Goal: Task Accomplishment & Management: Use online tool/utility

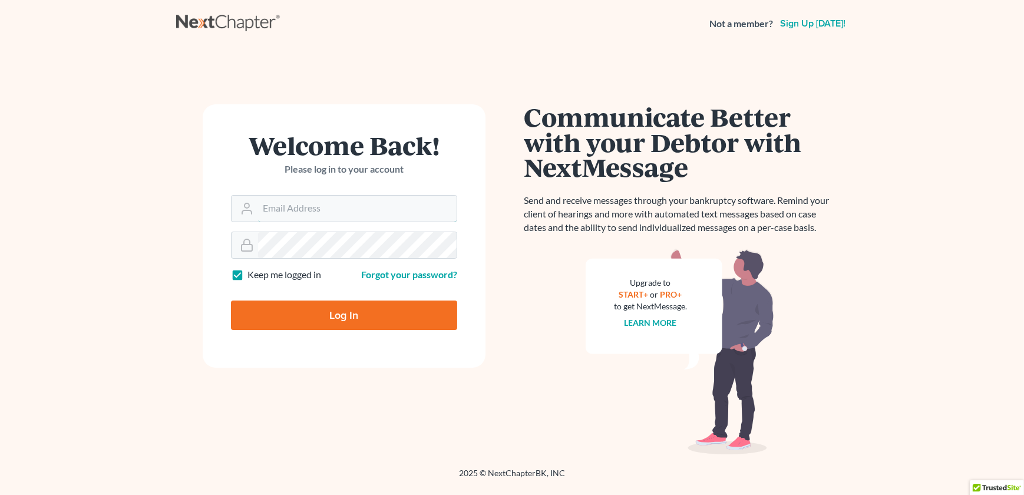
type input "[EMAIL_ADDRESS][DOMAIN_NAME]"
click at [327, 318] on input "Log In" at bounding box center [344, 314] width 226 height 29
type input "Thinking..."
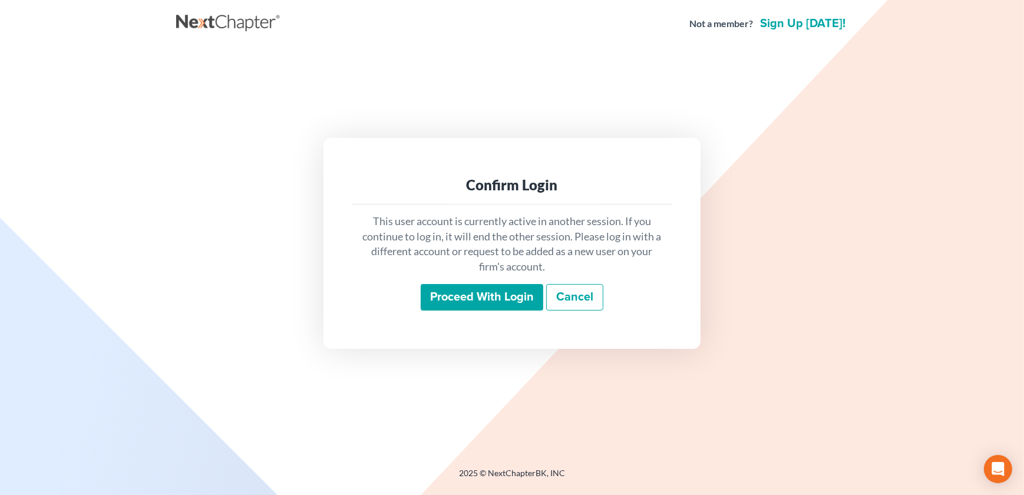
click at [486, 289] on input "Proceed with login" at bounding box center [482, 297] width 123 height 27
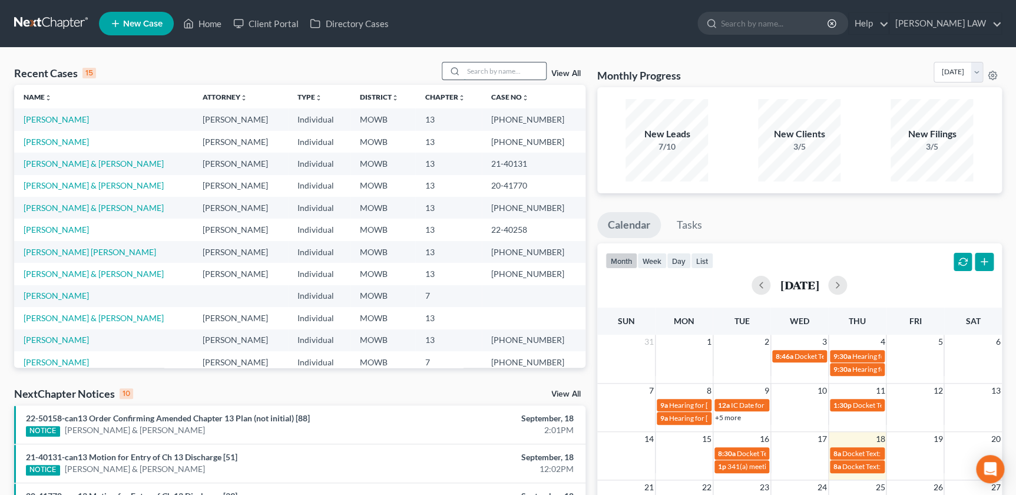
click at [483, 70] on input "search" at bounding box center [505, 70] width 82 height 17
type input "voskamp"
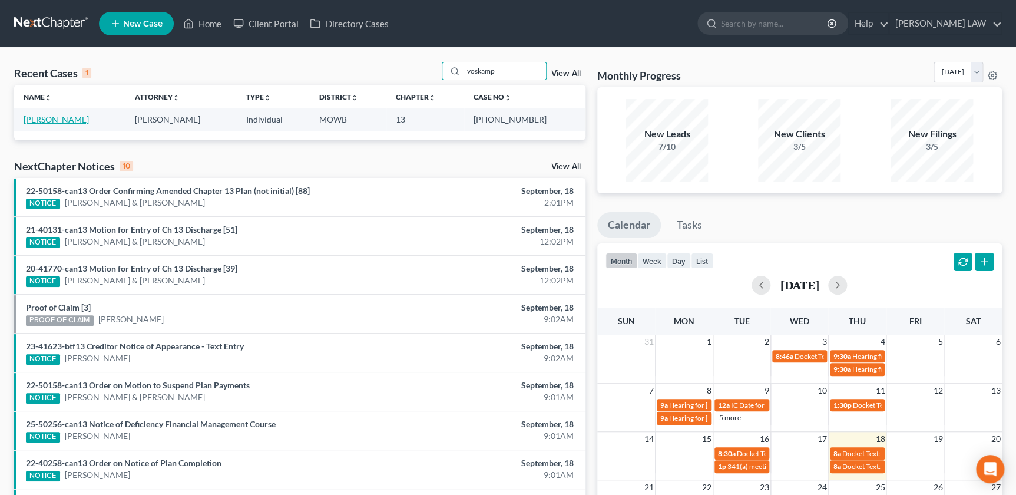
click at [53, 120] on link "Voskamp, Jennifer" at bounding box center [56, 119] width 65 height 10
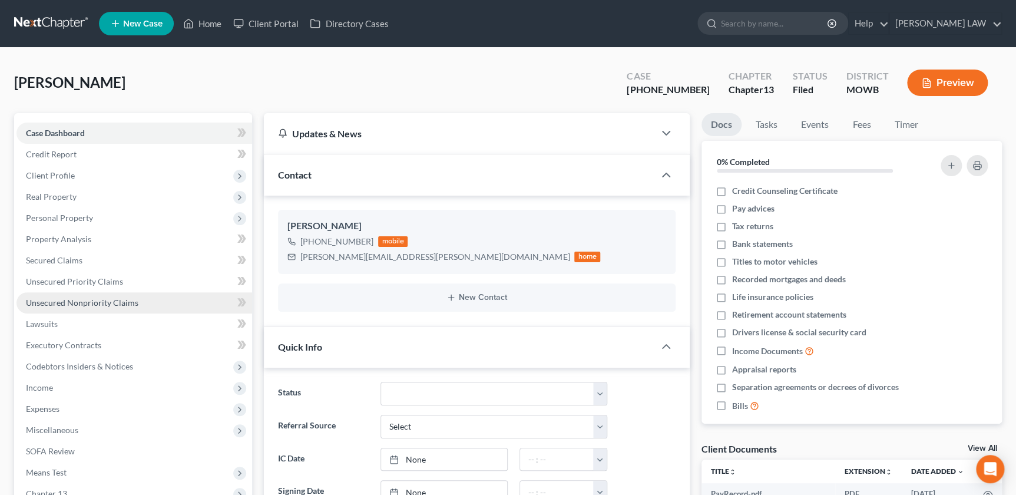
scroll to position [74, 0]
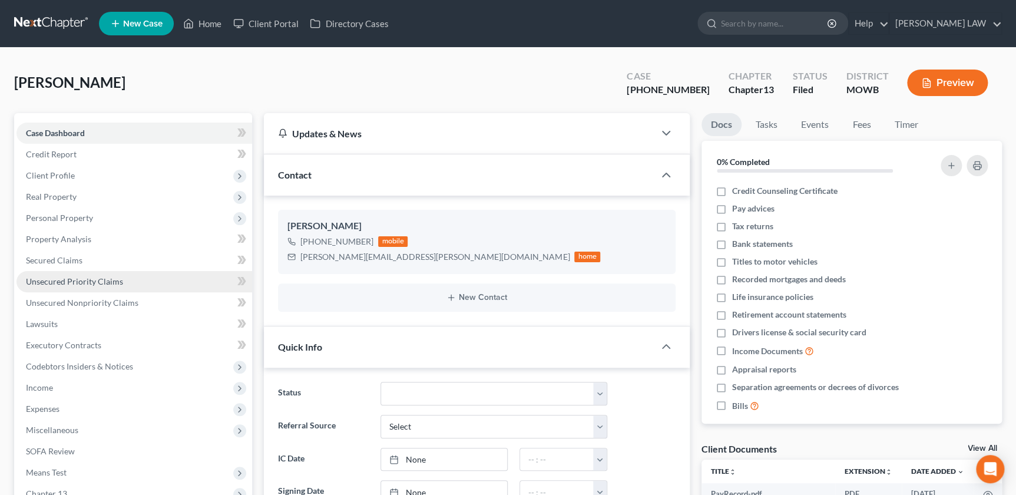
click at [93, 287] on link "Unsecured Priority Claims" at bounding box center [134, 281] width 236 height 21
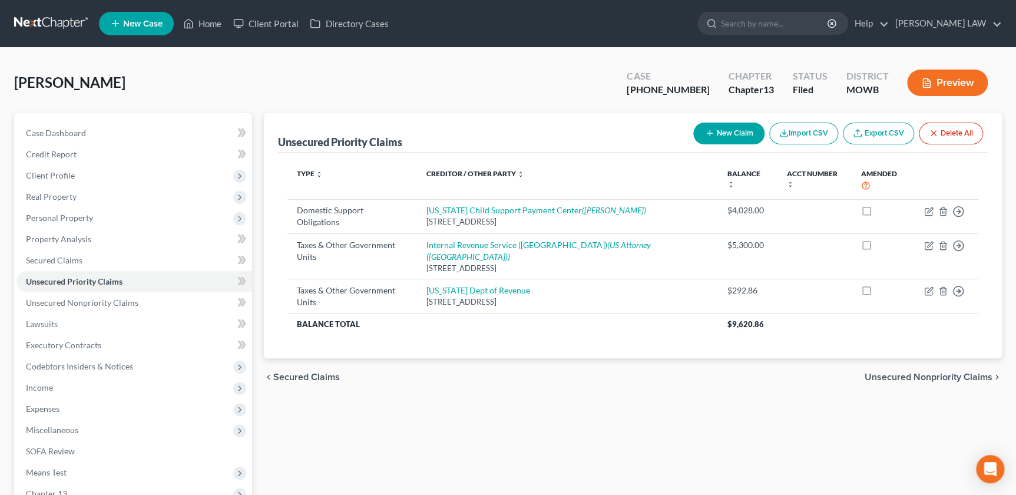
click at [253, 407] on div "Case Dashboard Payments Invoices Payments Payments Credit Report Client Profile" at bounding box center [133, 368] width 250 height 511
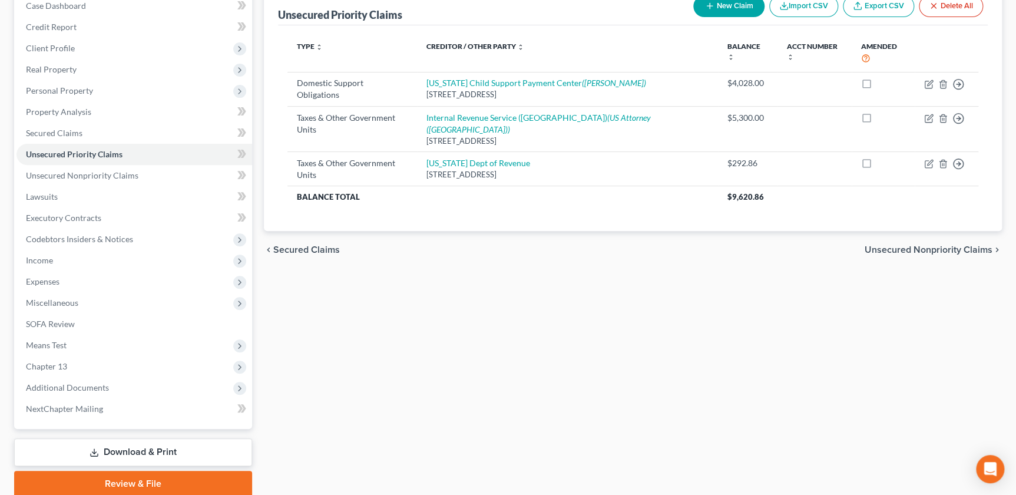
scroll to position [172, 0]
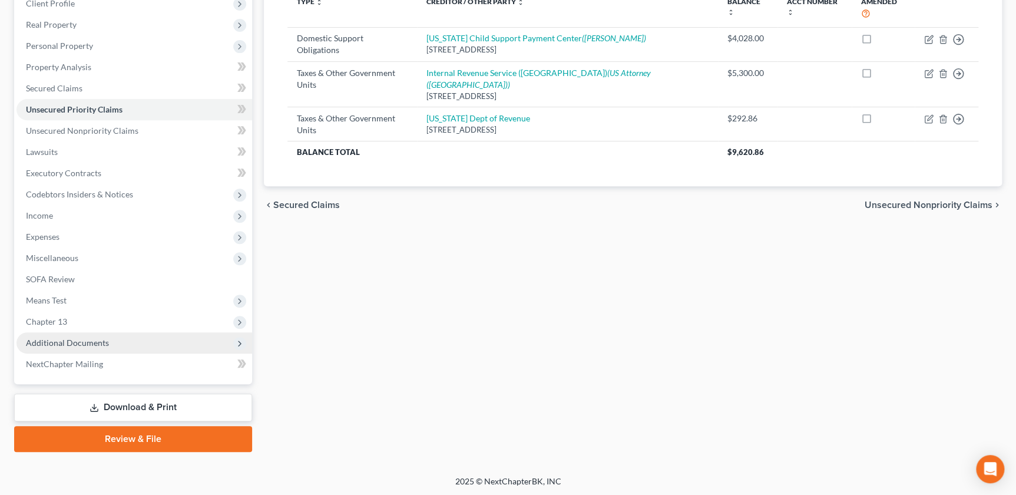
click at [101, 342] on span "Additional Documents" at bounding box center [67, 343] width 83 height 10
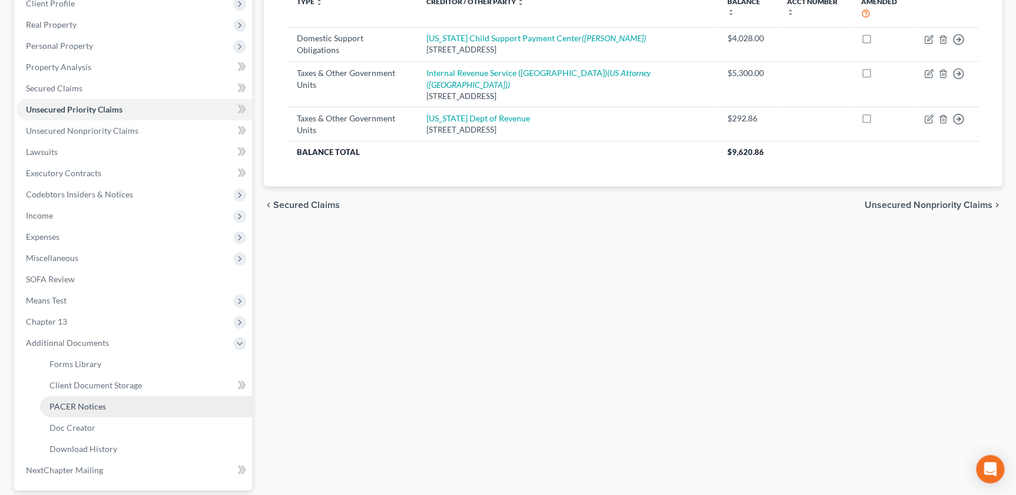
click at [85, 407] on span "PACER Notices" at bounding box center [77, 406] width 57 height 10
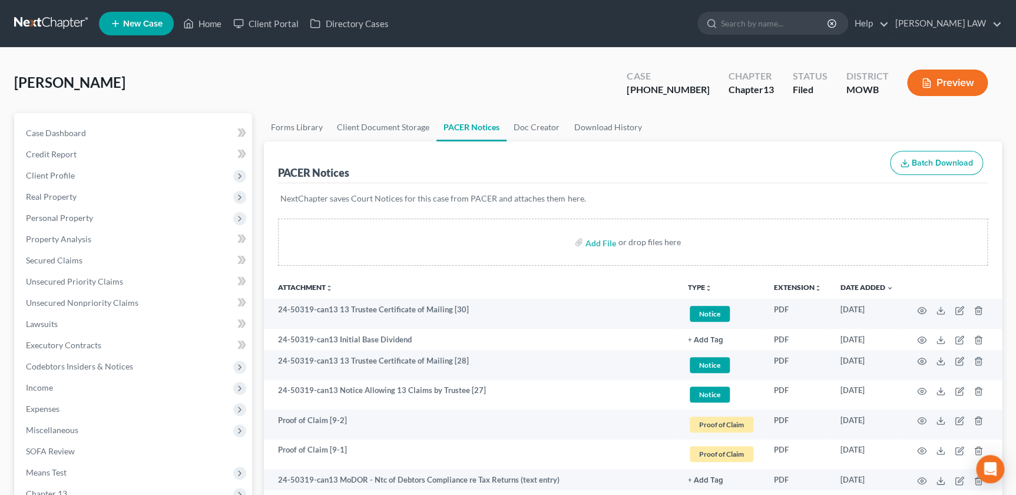
click at [708, 285] on icon "unfold_more" at bounding box center [708, 288] width 7 height 7
click at [739, 383] on link "Proof of Claim" at bounding box center [723, 375] width 70 height 20
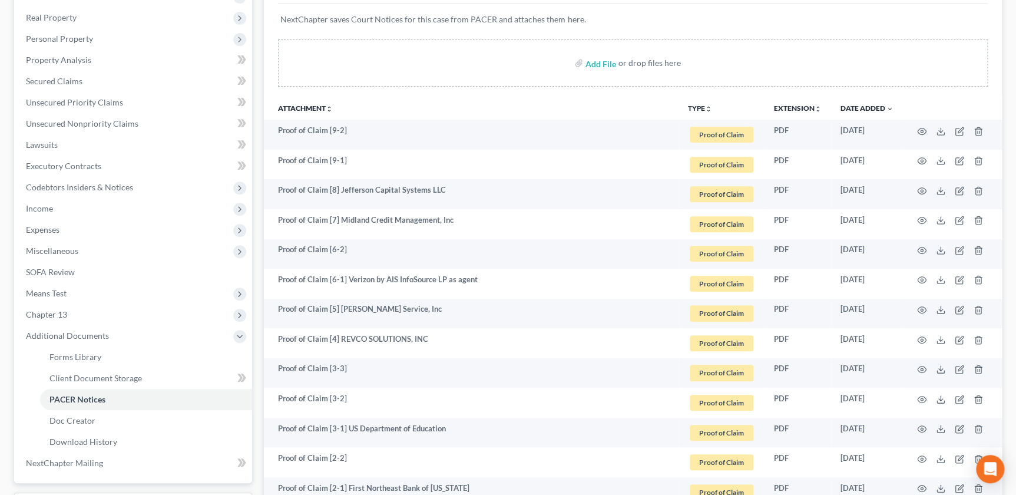
scroll to position [169, 0]
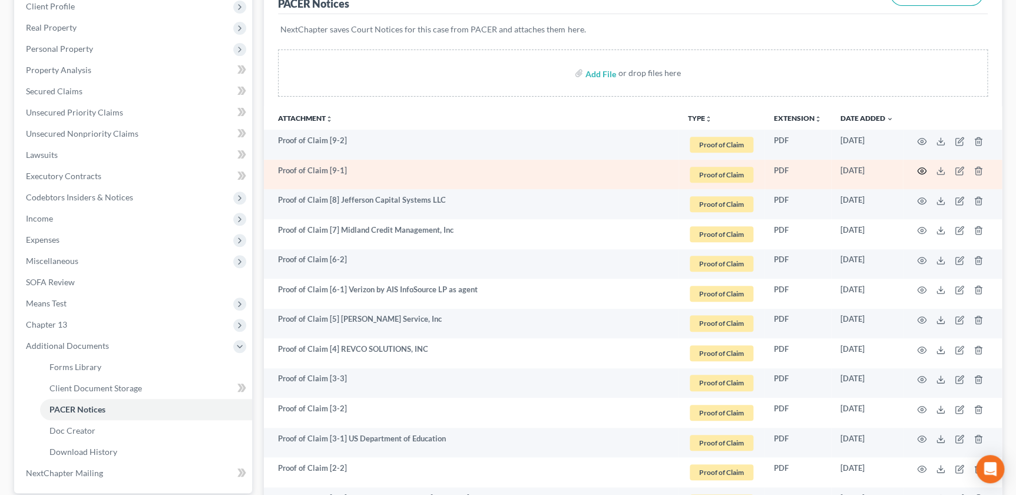
click at [925, 168] on icon "button" at bounding box center [922, 171] width 9 height 6
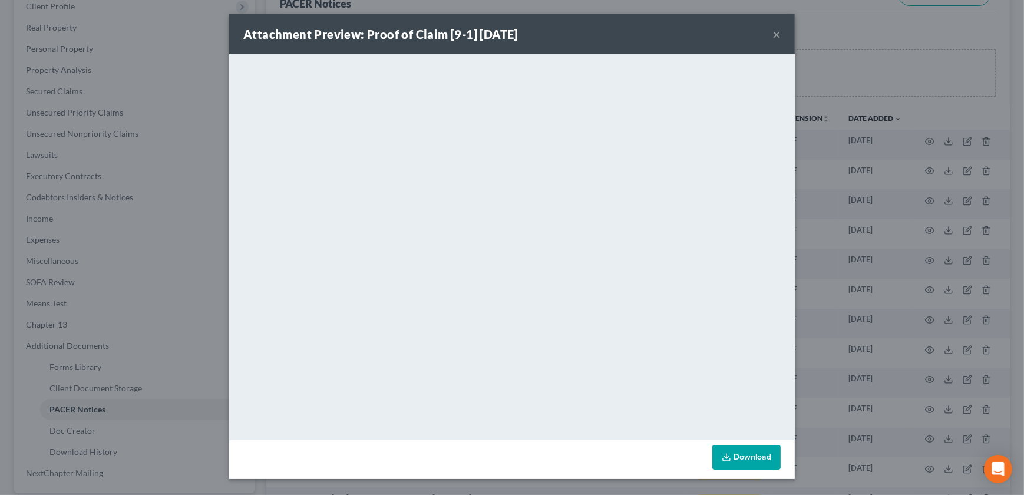
click at [772, 34] on button "×" at bounding box center [776, 34] width 8 height 14
